Goal: Information Seeking & Learning: Learn about a topic

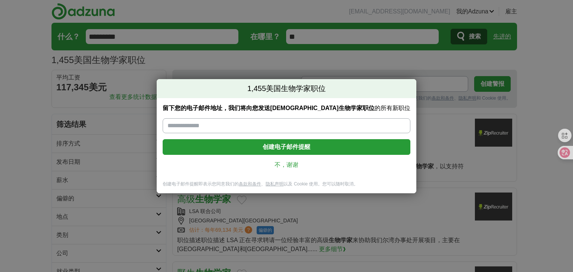
drag, startPoint x: 285, startPoint y: 159, endPoint x: 285, endPoint y: 164, distance: 5.3
click at [285, 164] on font "不，谢谢" at bounding box center [287, 165] width 24 height 6
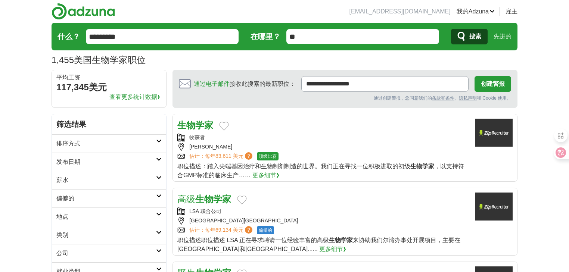
click at [202, 125] on font "生物学家" at bounding box center [195, 125] width 36 height 10
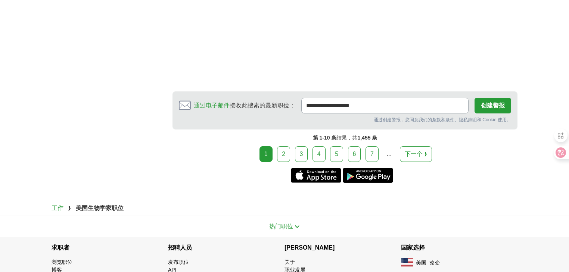
scroll to position [1194, 0]
click at [287, 146] on link "2" at bounding box center [283, 154] width 13 height 16
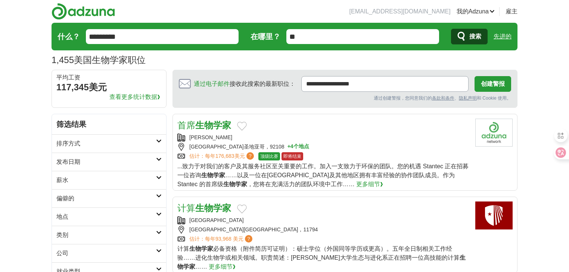
drag, startPoint x: 79, startPoint y: 162, endPoint x: 73, endPoint y: 169, distance: 9.0
click at [78, 162] on font "发布日期" at bounding box center [68, 162] width 24 height 6
click at [68, 199] on font "过去 7 天" at bounding box center [68, 200] width 25 height 6
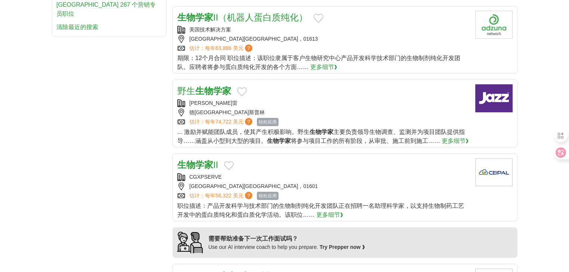
scroll to position [380, 0]
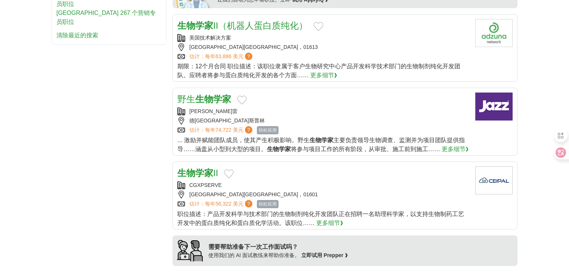
click at [206, 171] on font "生物学家" at bounding box center [195, 173] width 36 height 10
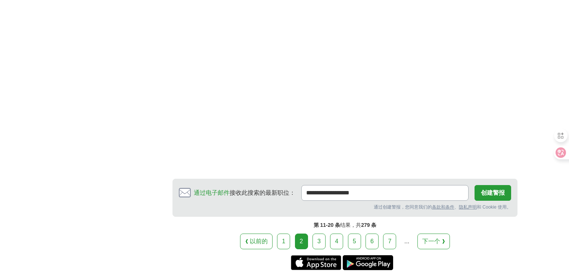
scroll to position [1156, 0]
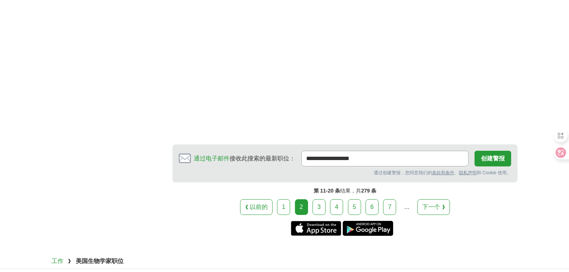
click at [316, 199] on link "3" at bounding box center [318, 207] width 13 height 16
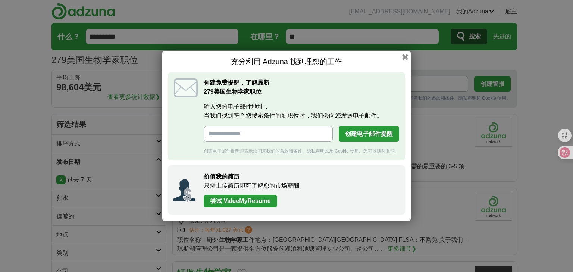
click at [408, 56] on button "button" at bounding box center [405, 57] width 6 height 6
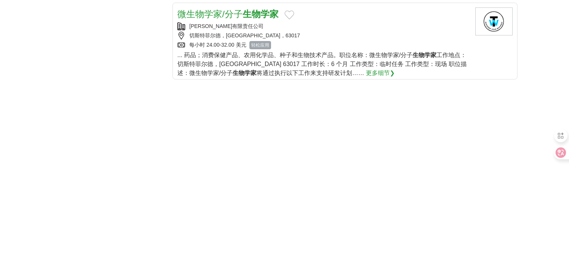
scroll to position [806, 0]
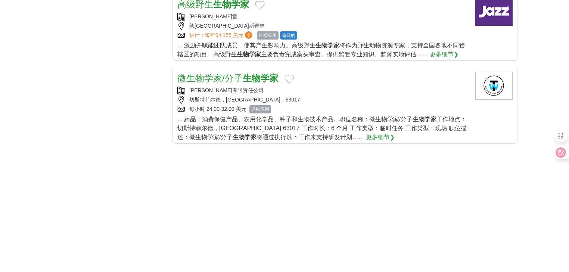
click at [237, 79] on font "微生物学家/分子" at bounding box center [209, 78] width 65 height 10
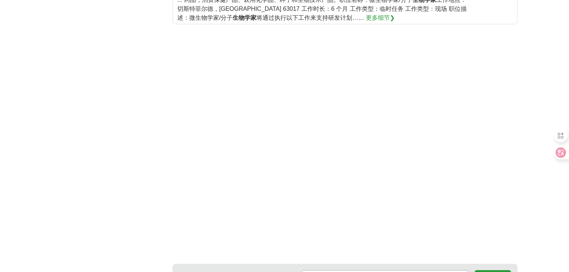
scroll to position [1045, 0]
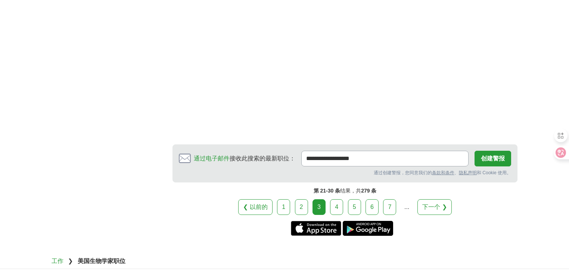
click at [338, 204] on link "4" at bounding box center [336, 207] width 13 height 16
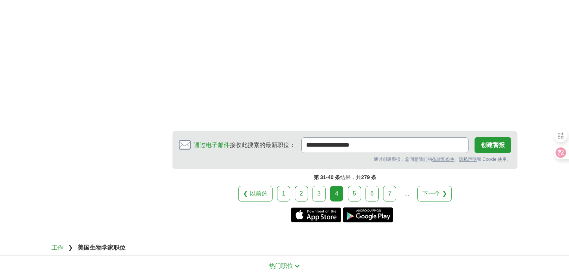
scroll to position [1164, 0]
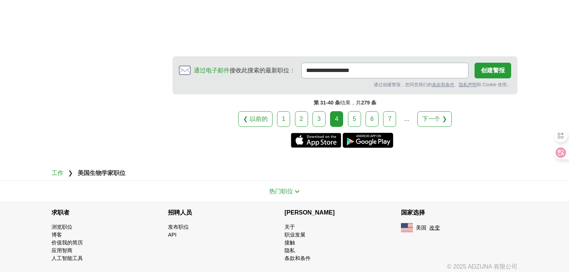
click at [347, 118] on div "❮ 以前的 1 2 3 4 5 6 7 ..." at bounding box center [344, 119] width 345 height 16
drag, startPoint x: 352, startPoint y: 115, endPoint x: 360, endPoint y: 108, distance: 10.0
click at [353, 116] on font "5" at bounding box center [354, 119] width 3 height 6
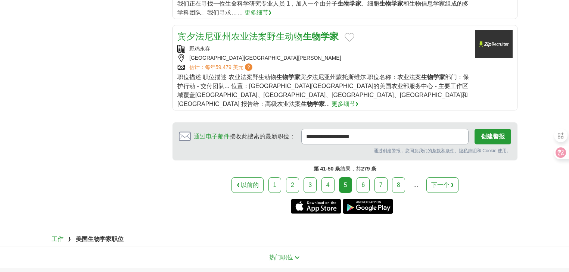
scroll to position [933, 0]
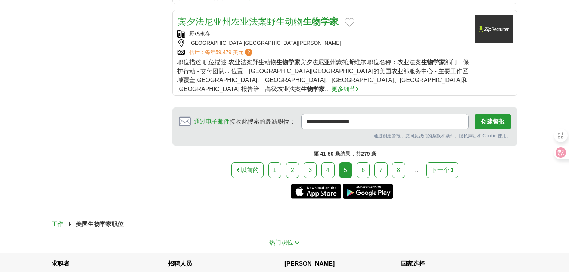
click at [359, 162] on link "6" at bounding box center [362, 170] width 13 height 16
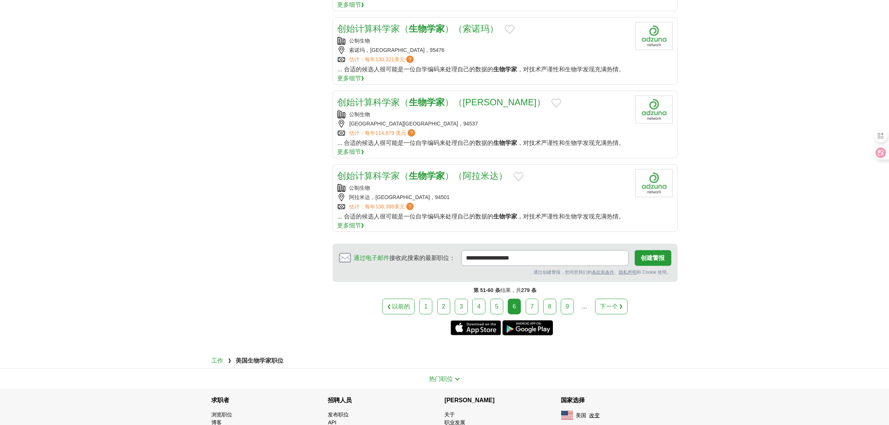
scroll to position [776, 0]
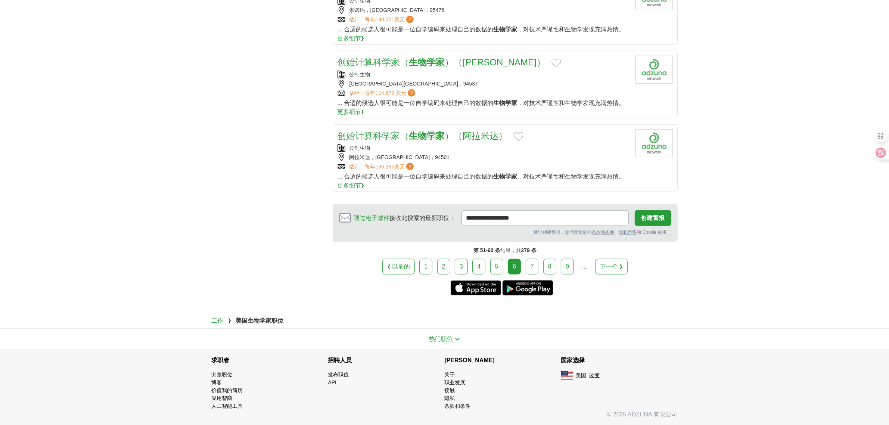
click at [528, 265] on link "7" at bounding box center [531, 267] width 13 height 16
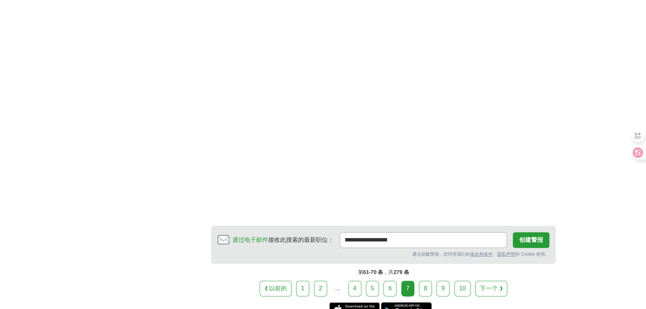
scroll to position [1238, 0]
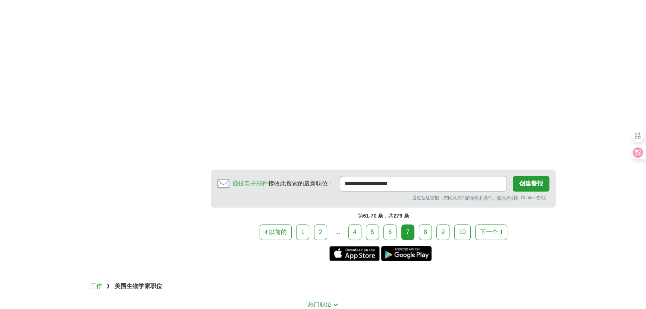
click at [425, 232] on font "8" at bounding box center [425, 232] width 3 height 6
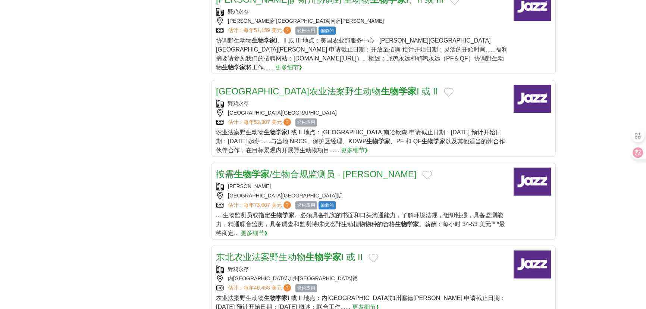
scroll to position [848, 0]
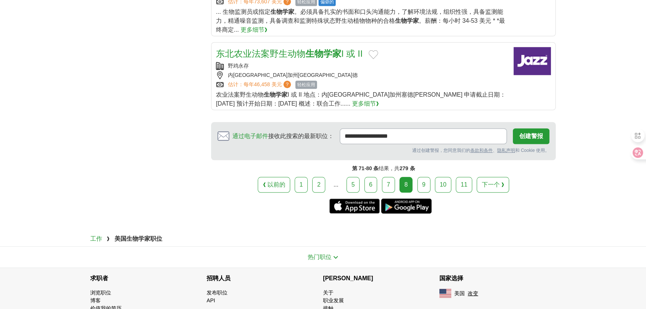
click at [425, 181] on font "9" at bounding box center [423, 184] width 3 height 6
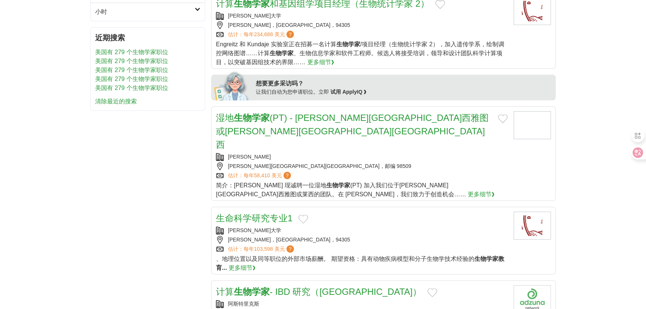
scroll to position [373, 0]
